Goal: Share content

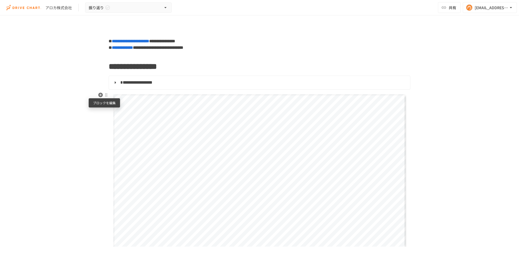
click at [105, 93] on div at bounding box center [106, 95] width 4 height 4
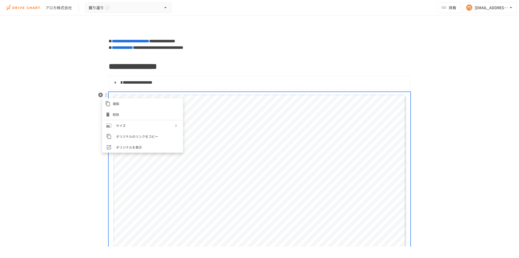
click at [84, 101] on div at bounding box center [259, 129] width 519 height 258
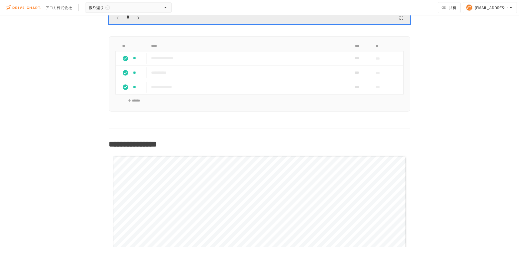
scroll to position [250, 0]
click at [104, 156] on div at bounding box center [106, 156] width 4 height 4
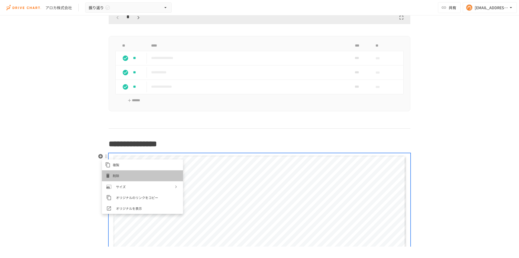
click at [132, 175] on span "削除" at bounding box center [146, 175] width 67 height 5
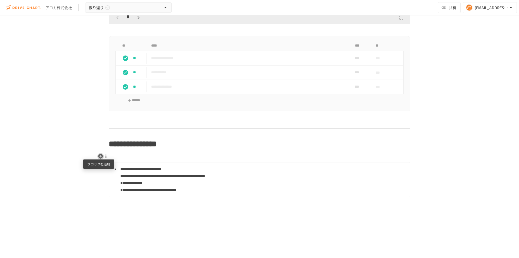
click at [100, 155] on icon "button" at bounding box center [100, 156] width 5 height 5
click at [162, 158] on p at bounding box center [260, 156] width 302 height 7
click at [98, 156] on icon "button" at bounding box center [100, 156] width 5 height 5
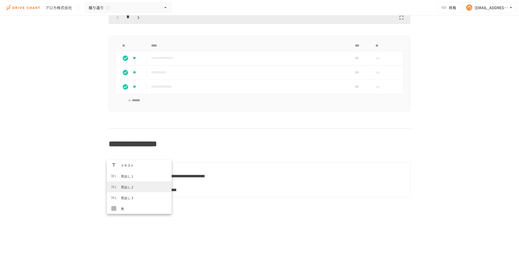
scroll to position [184, 0]
click at [131, 190] on li "PDF" at bounding box center [139, 186] width 65 height 11
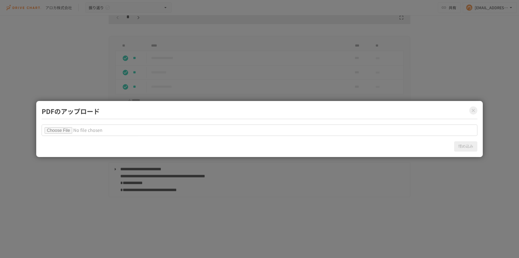
click at [72, 129] on input "file" at bounding box center [260, 129] width 436 height 11
type input "**********"
click at [467, 149] on button "埋め込み" at bounding box center [465, 146] width 23 height 10
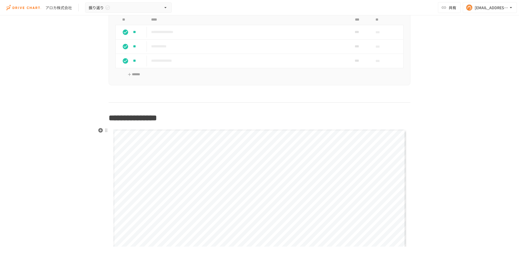
scroll to position [276, 0]
click at [460, 5] on button "共有" at bounding box center [449, 7] width 23 height 11
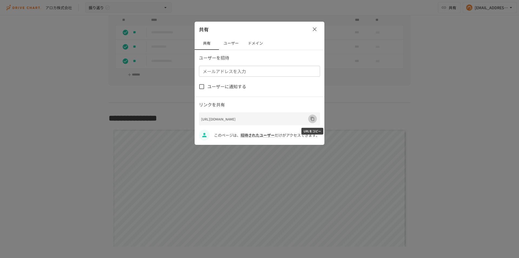
click at [313, 120] on icon "URLをコピー" at bounding box center [313, 119] width 4 height 4
